Goal: Find specific page/section: Find specific page/section

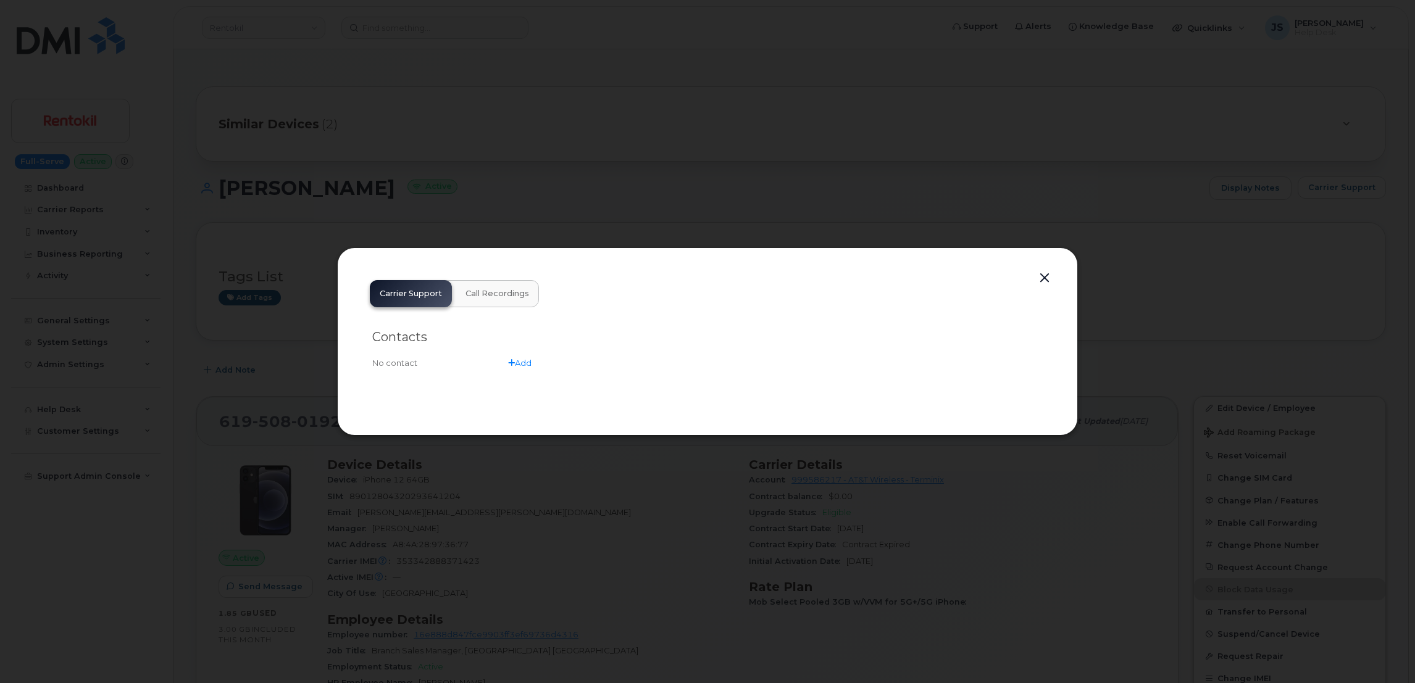
click at [509, 157] on div at bounding box center [707, 341] width 1415 height 683
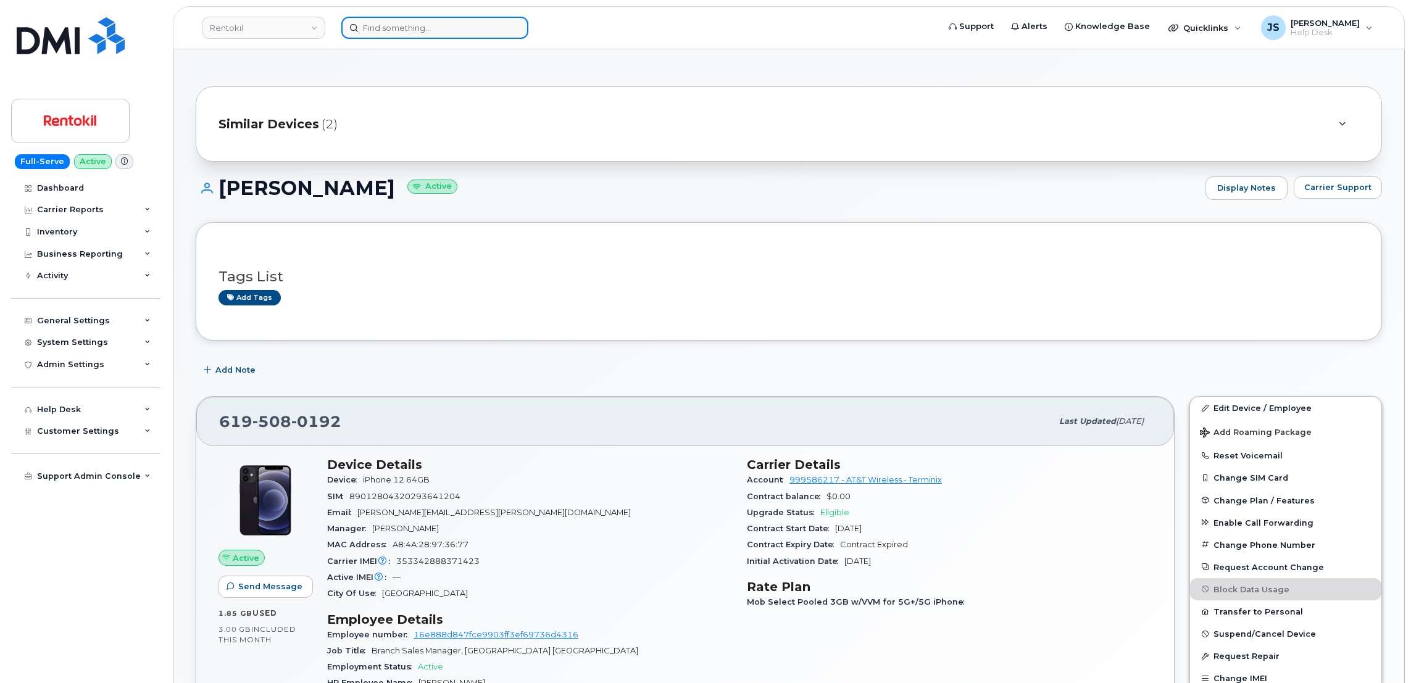
click at [485, 23] on input at bounding box center [434, 28] width 187 height 22
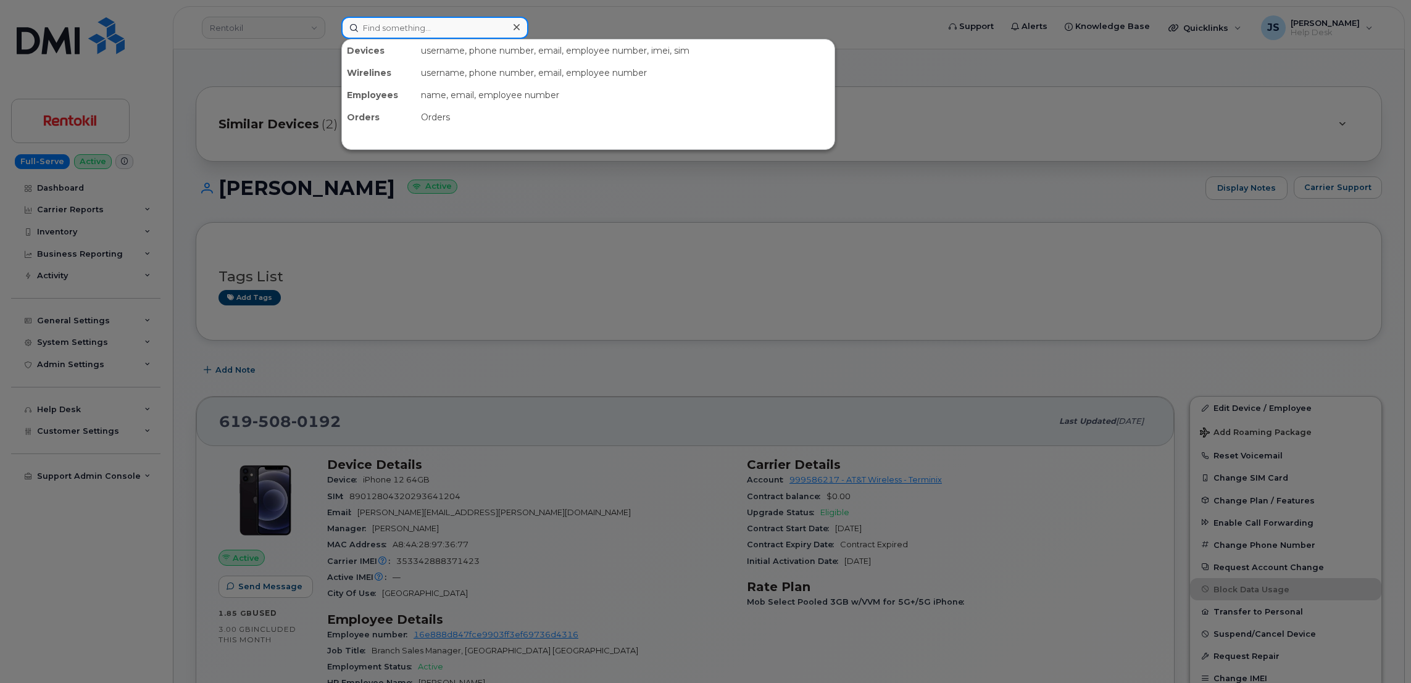
paste input "352548868203938"
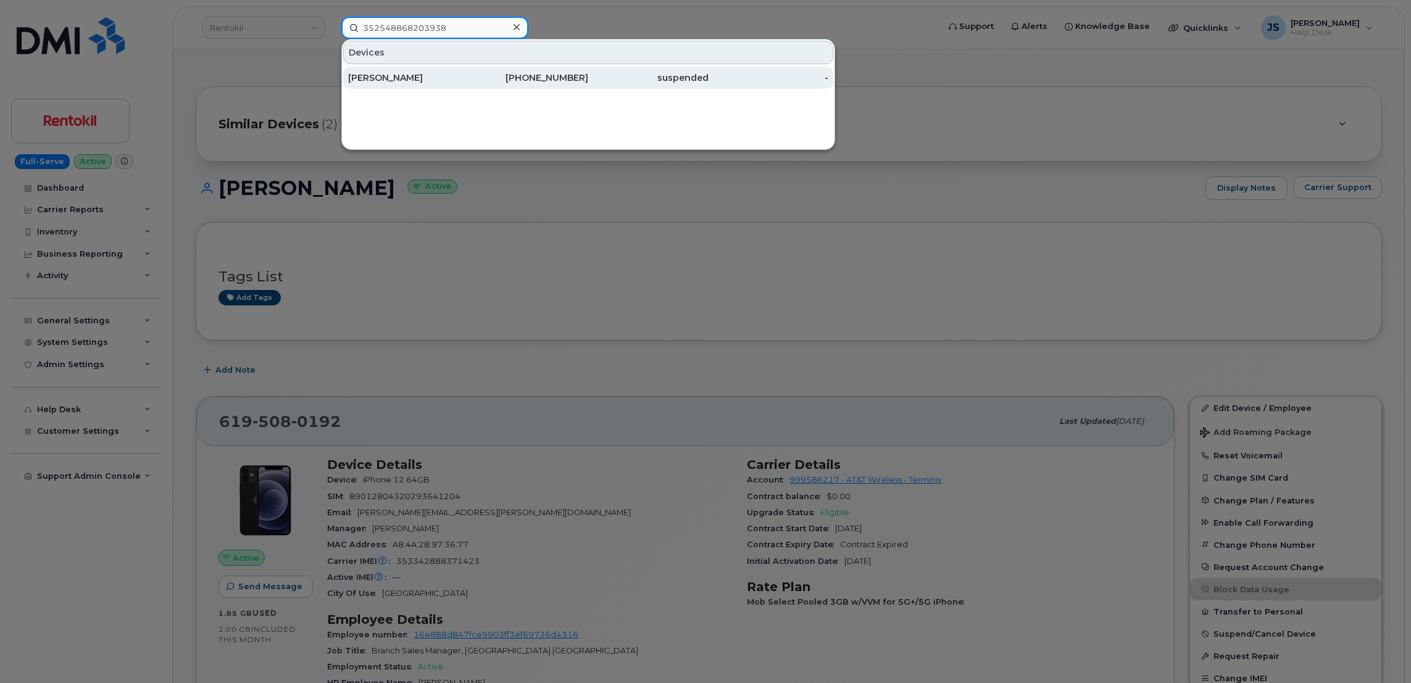
type input "352548868203938"
click at [416, 75] on div "ALICIA GAULT" at bounding box center [408, 78] width 120 height 12
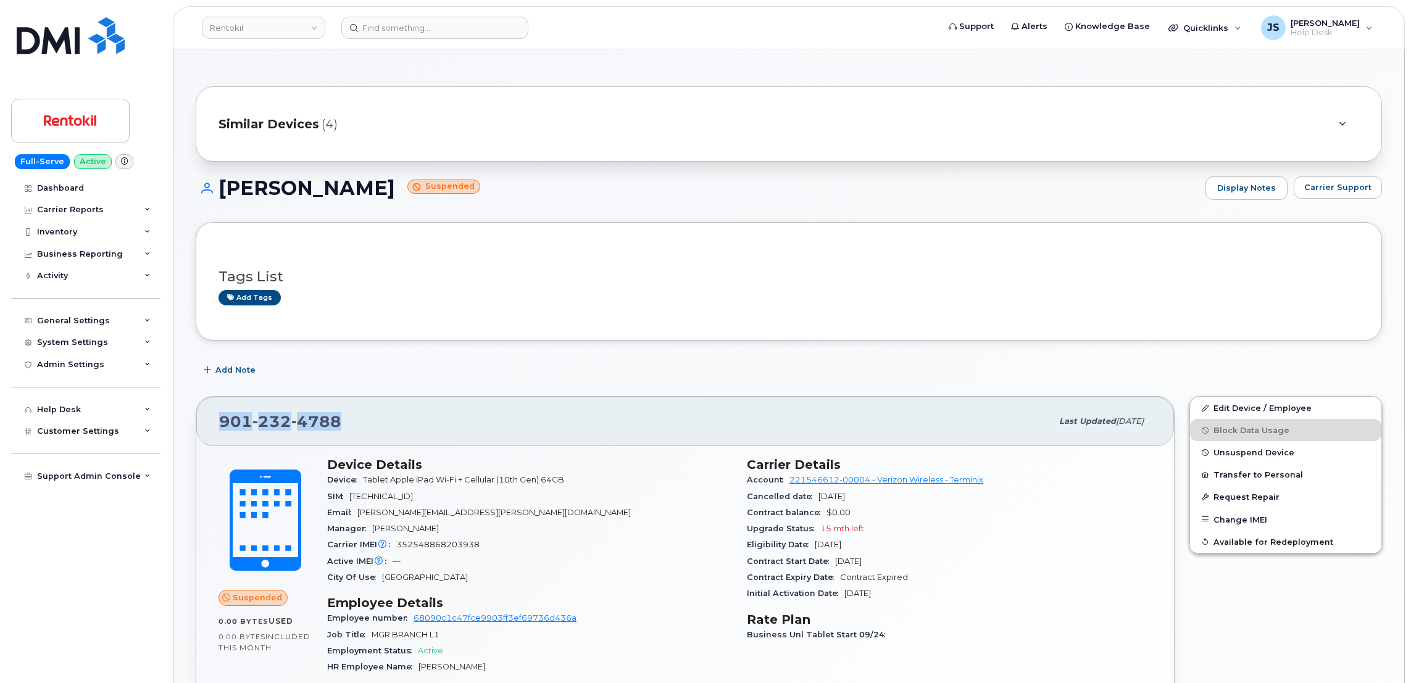
drag, startPoint x: 343, startPoint y: 423, endPoint x: 220, endPoint y: 419, distance: 122.9
click at [220, 419] on div "901 232 4788" at bounding box center [635, 422] width 833 height 26
copy span "901 232 4788"
click at [1355, 190] on span "Carrier Support" at bounding box center [1338, 188] width 67 height 12
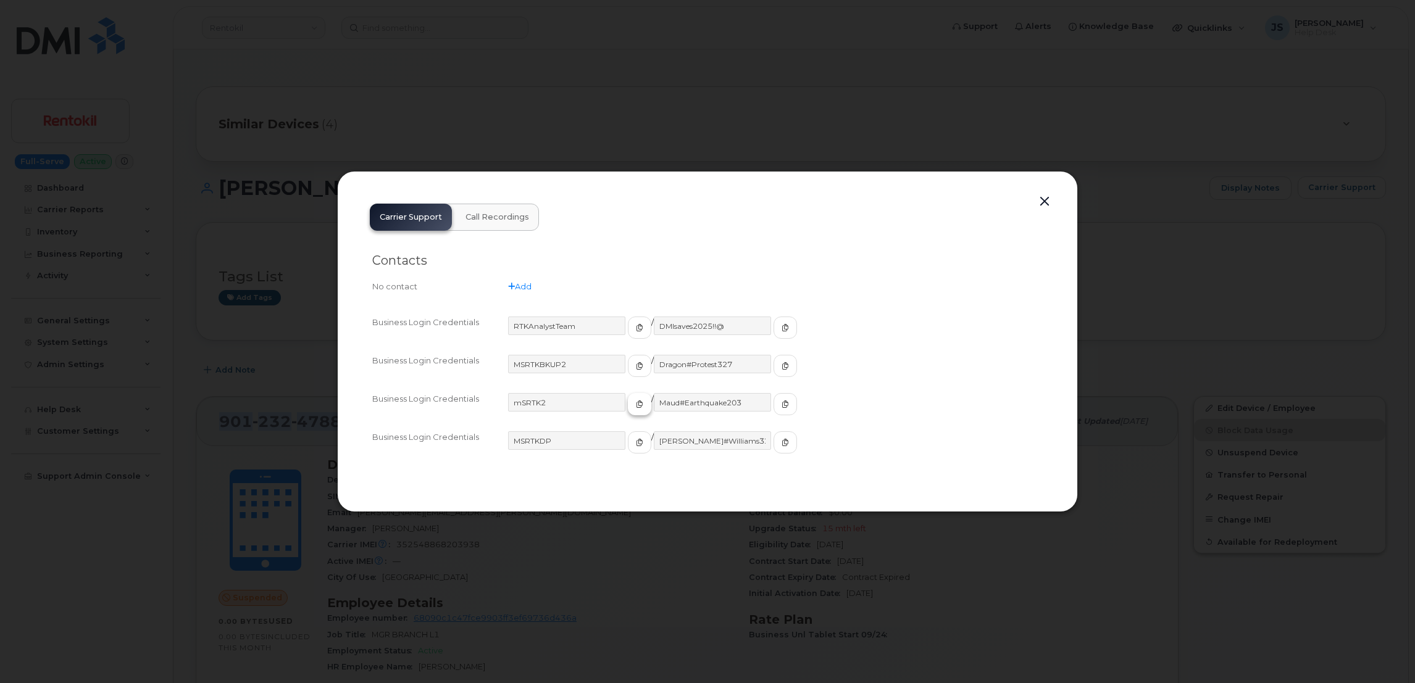
click at [636, 406] on icon "button" at bounding box center [639, 404] width 7 height 7
click at [782, 401] on icon "button" at bounding box center [785, 404] width 7 height 7
click at [1043, 206] on button "button" at bounding box center [1044, 201] width 19 height 17
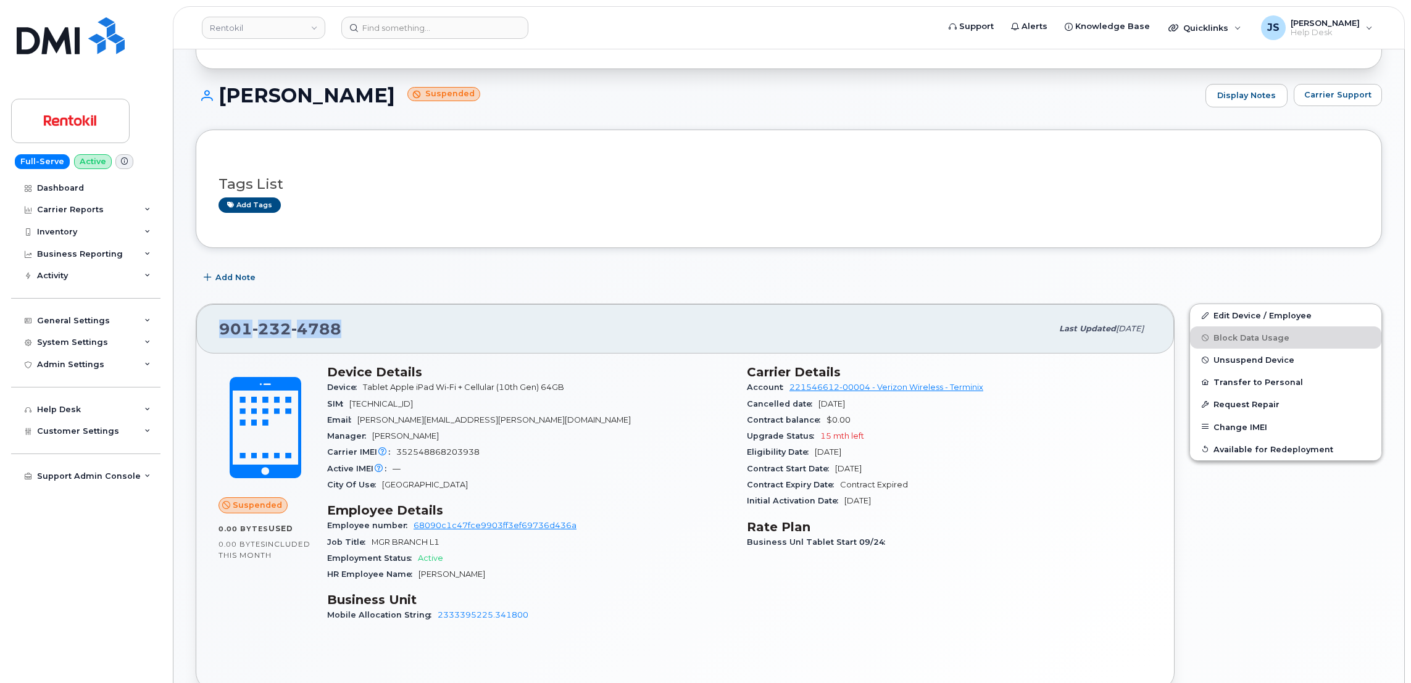
scroll to position [185, 0]
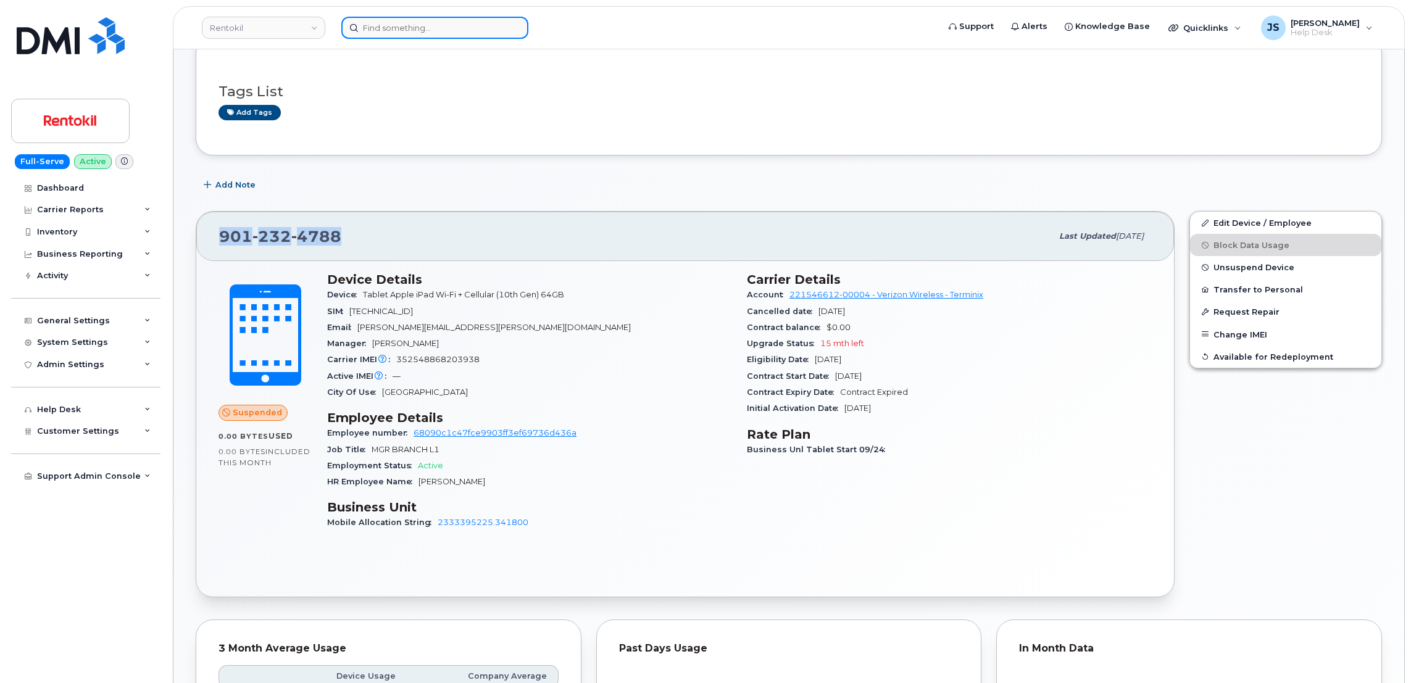
click at [437, 22] on input at bounding box center [434, 28] width 187 height 22
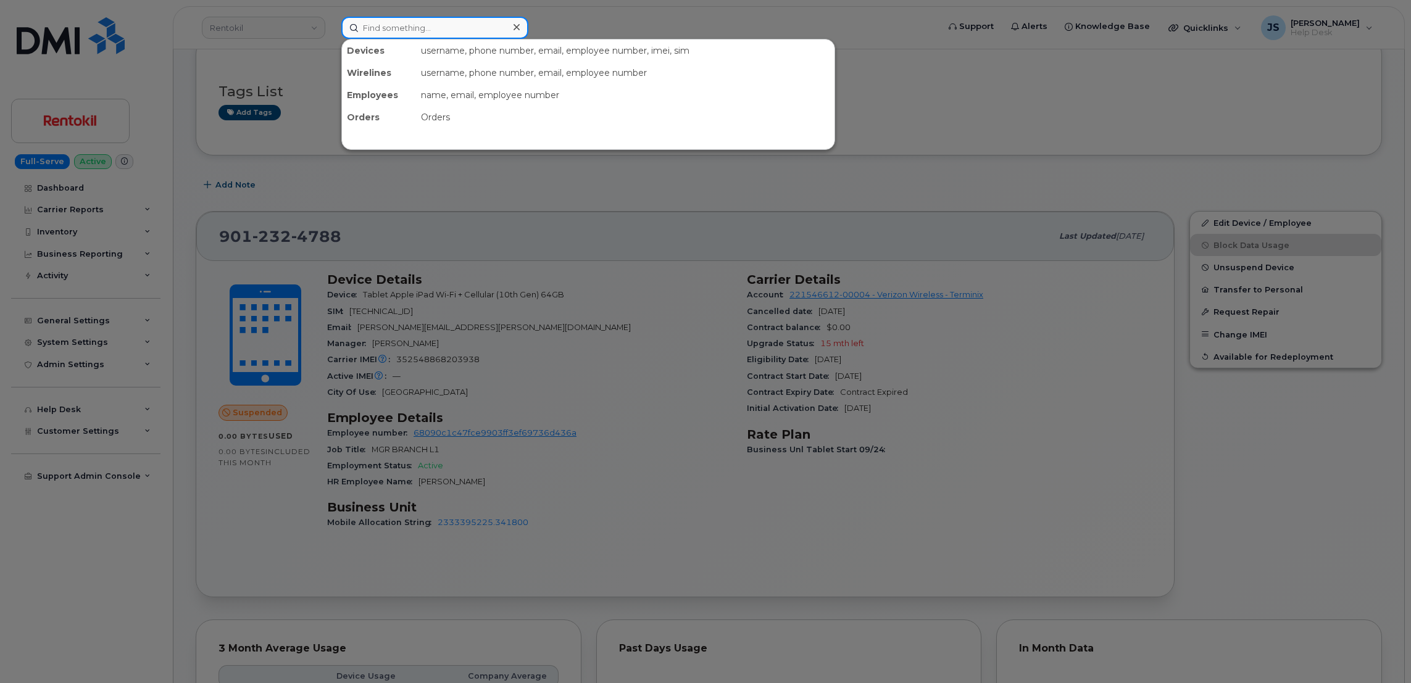
paste input "89148000011410518326"
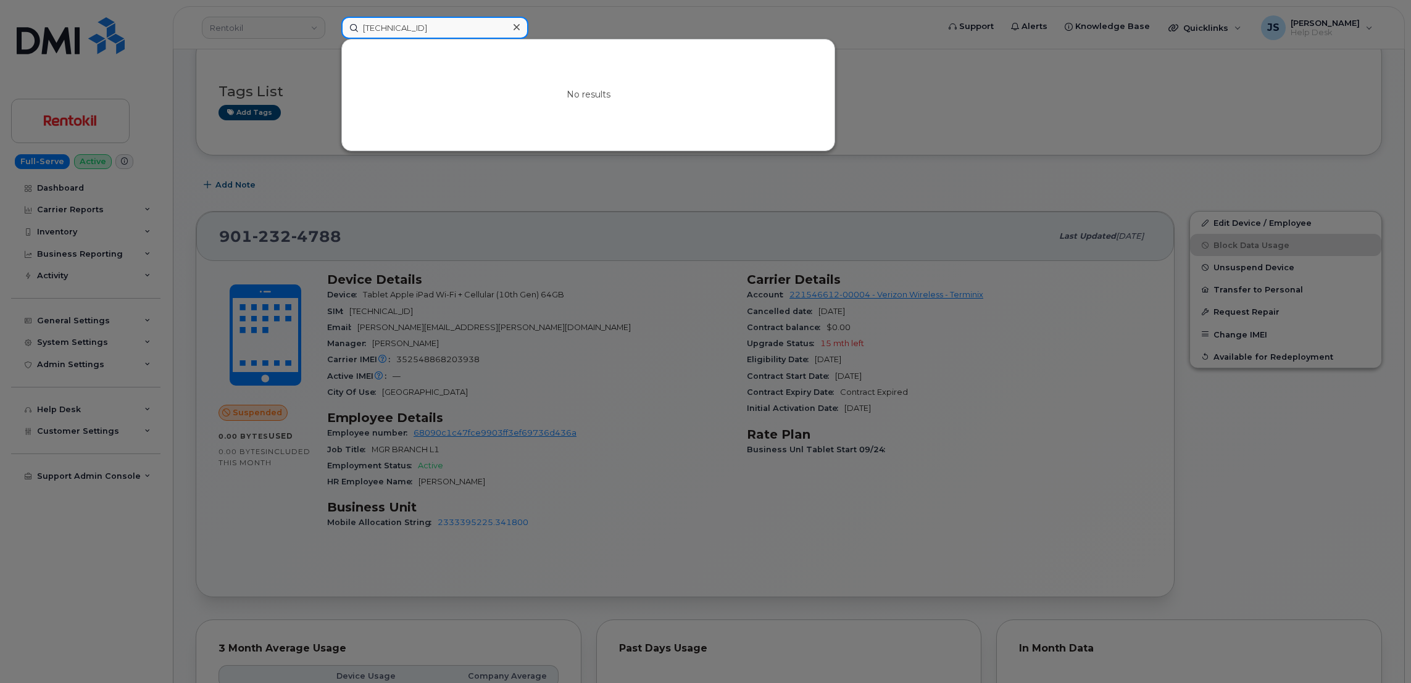
click at [455, 22] on input "89148000011410518326" at bounding box center [434, 28] width 187 height 22
paste input "016026000655123"
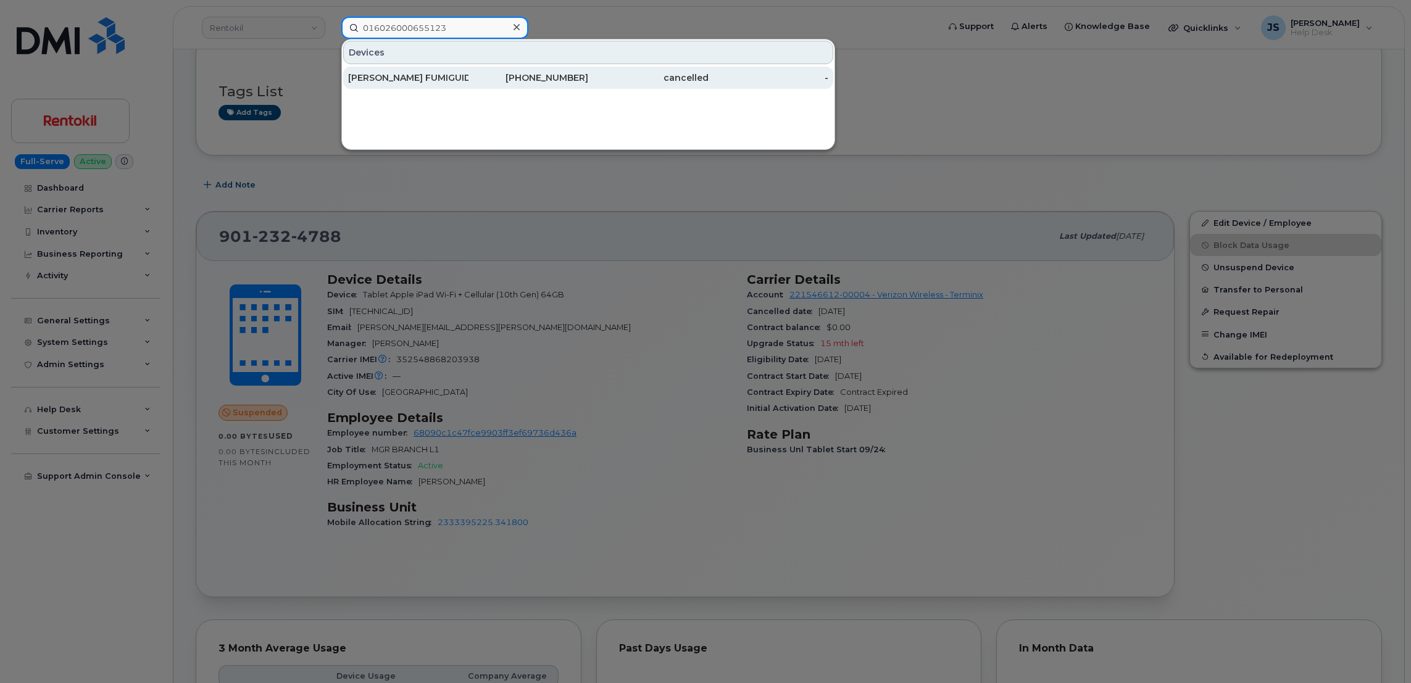
type input "016026000655123"
click at [430, 73] on div "ORLANDO PEST FUMIGUIDE DEVICE" at bounding box center [408, 78] width 120 height 12
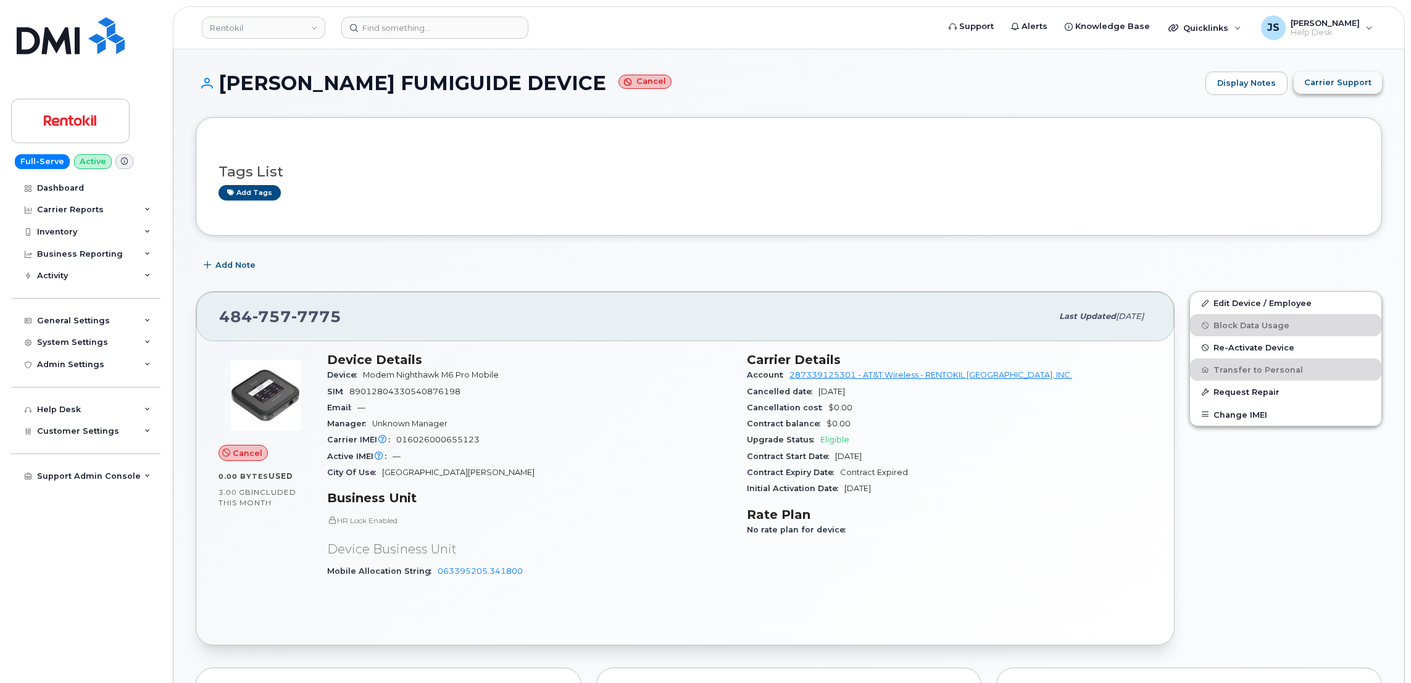
click at [1361, 73] on button "Carrier Support" at bounding box center [1338, 83] width 88 height 22
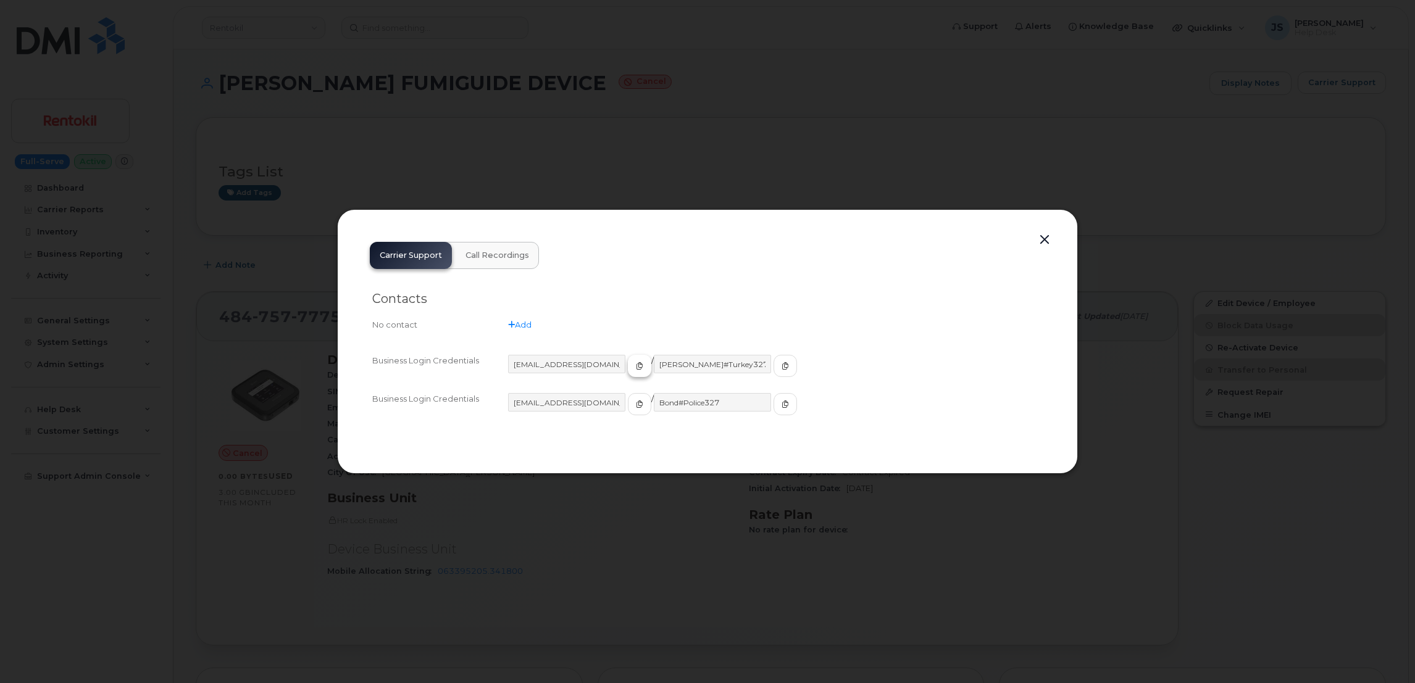
click at [636, 368] on icon "button" at bounding box center [639, 365] width 7 height 7
click at [774, 367] on button "button" at bounding box center [785, 366] width 23 height 22
click at [295, 164] on div at bounding box center [707, 341] width 1415 height 683
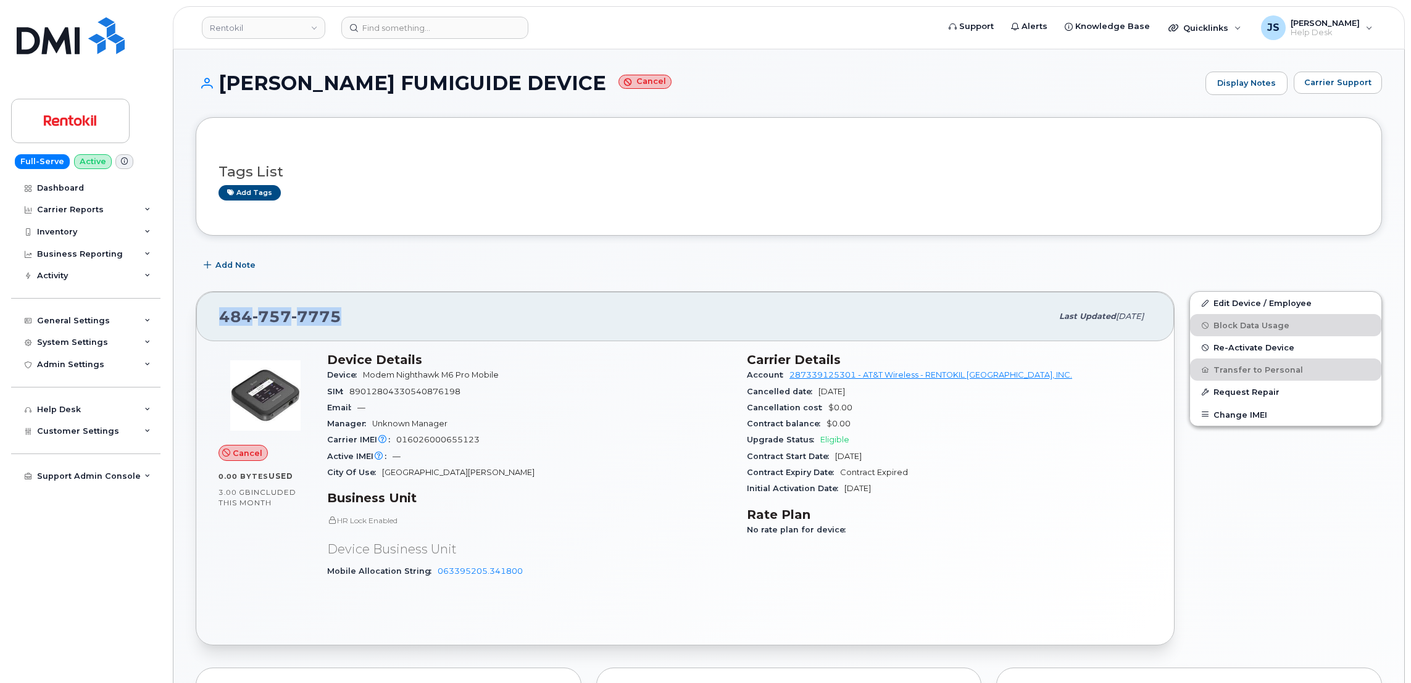
drag, startPoint x: 335, startPoint y: 321, endPoint x: 224, endPoint y: 316, distance: 110.6
click at [224, 316] on span "484 757 7775" at bounding box center [280, 316] width 122 height 19
copy span "484 757 7775"
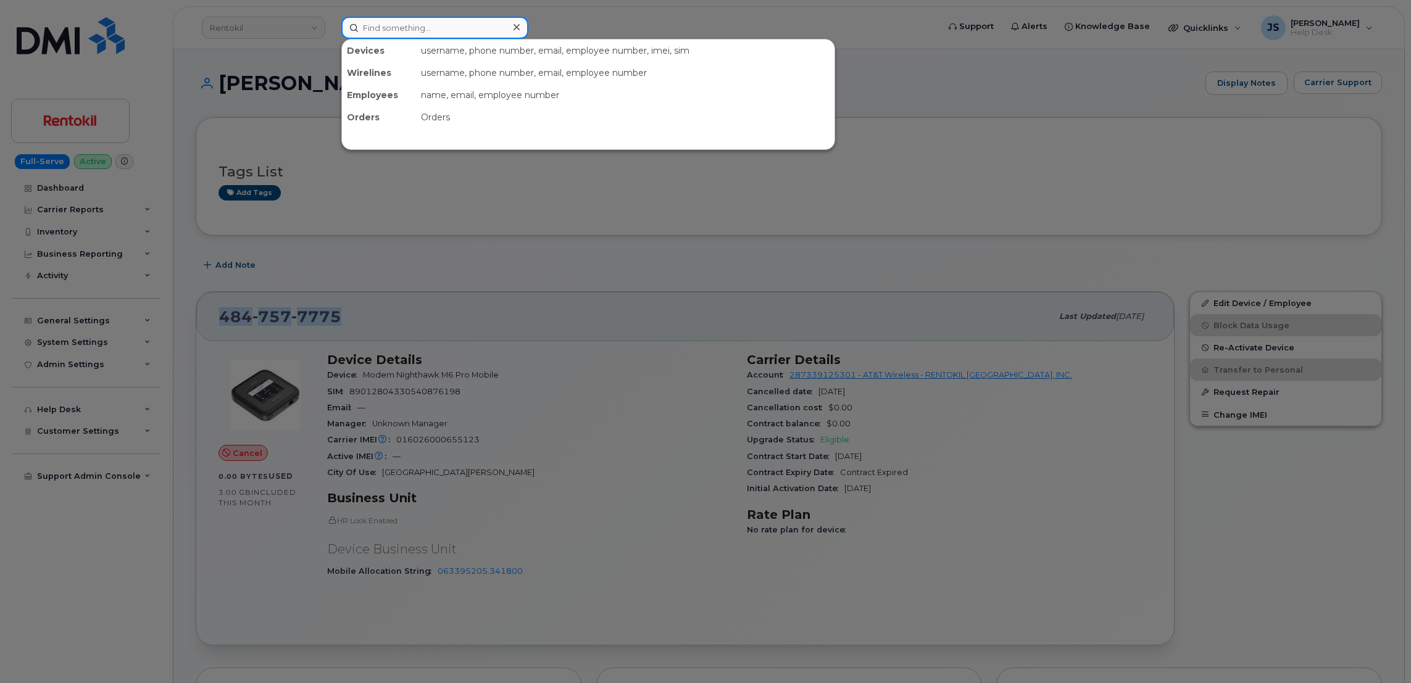
click at [388, 27] on input at bounding box center [434, 28] width 187 height 22
paste input "351783152717357"
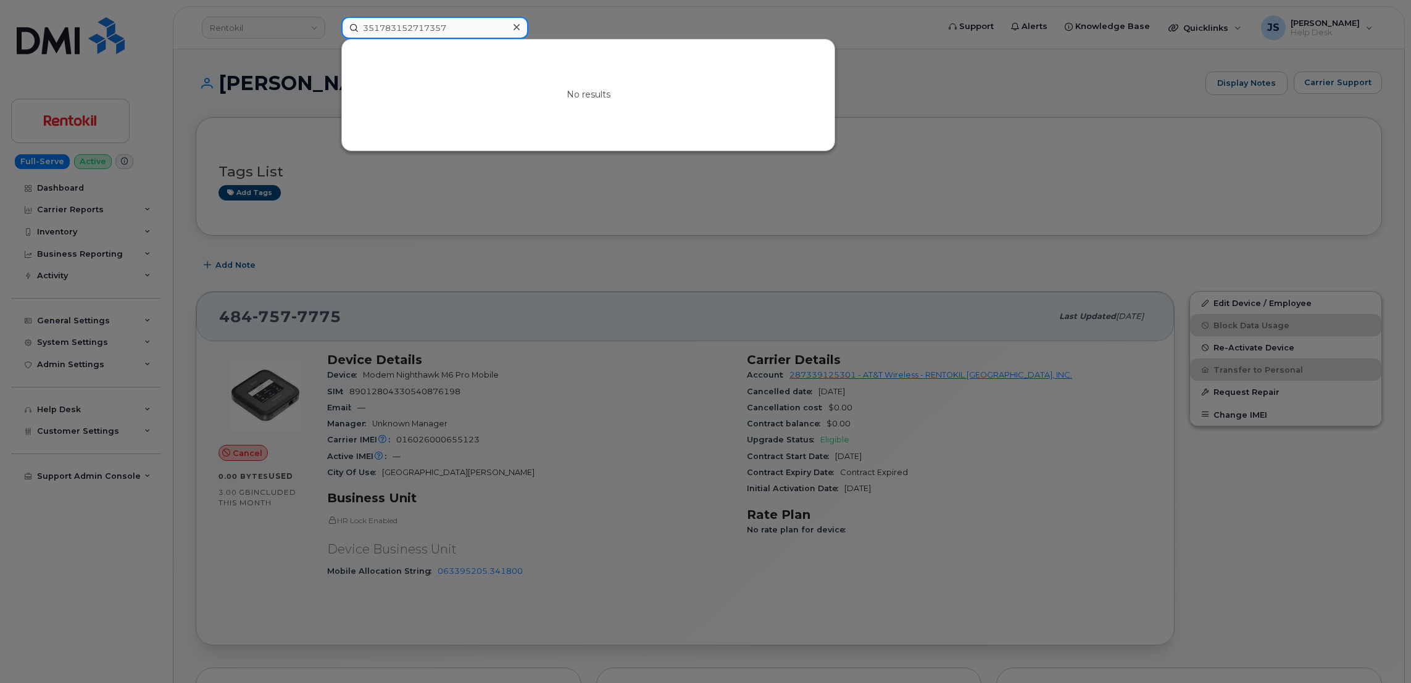
type input "351783152717357"
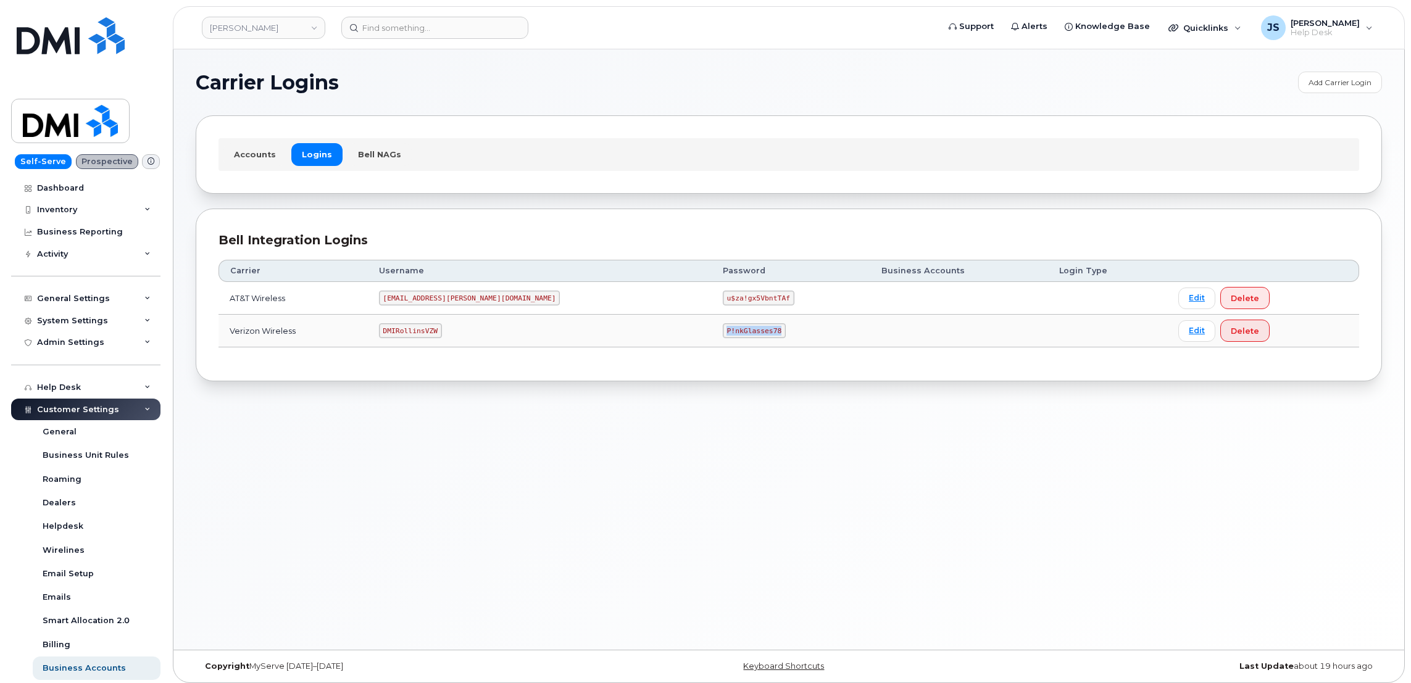
click at [712, 320] on td "P!nkGlasses78" at bounding box center [791, 331] width 159 height 33
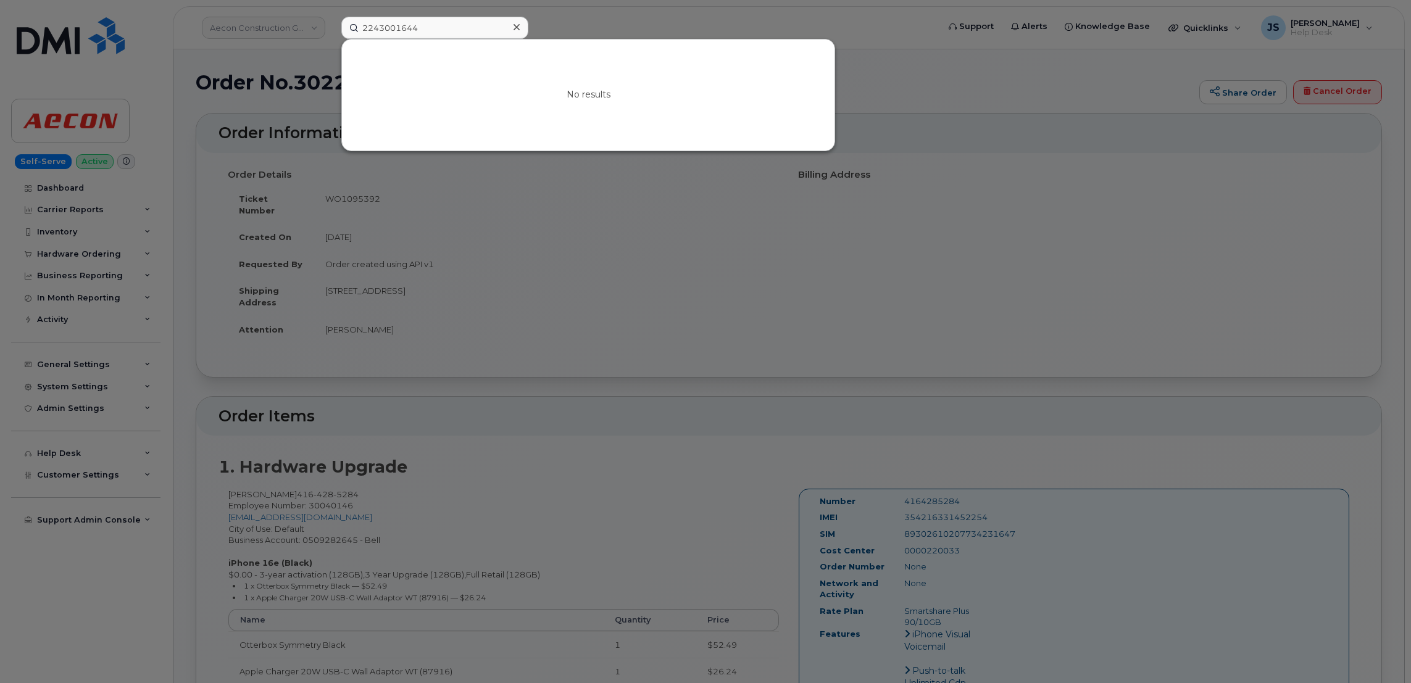
click at [450, 28] on input "2243001644" at bounding box center [434, 28] width 187 height 22
type input "352302618005049"
